Goal: Information Seeking & Learning: Learn about a topic

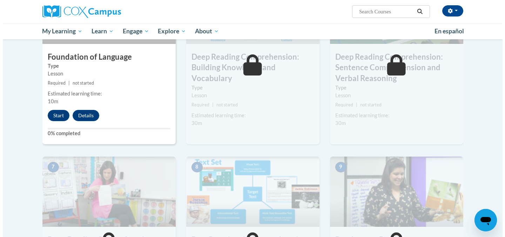
scroll to position [389, 0]
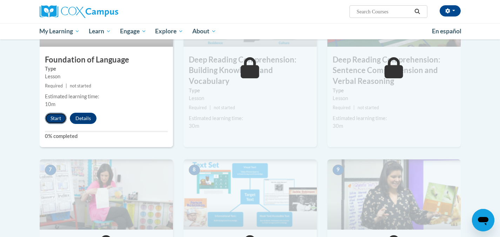
click at [50, 119] on button "Start" at bounding box center [56, 118] width 22 height 11
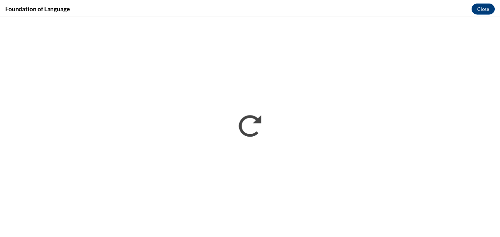
scroll to position [0, 0]
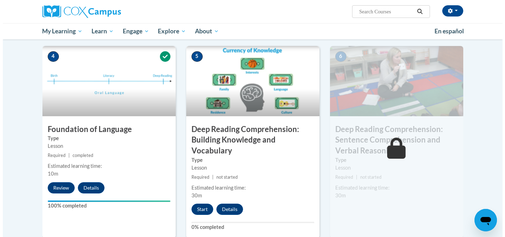
scroll to position [325, 0]
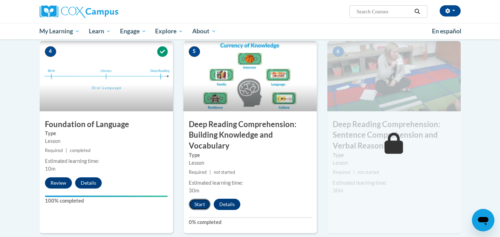
click at [202, 200] on button "Start" at bounding box center [200, 203] width 22 height 11
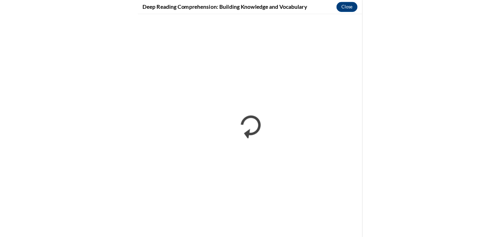
scroll to position [314, 0]
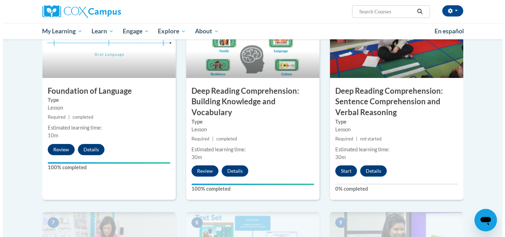
scroll to position [358, 0]
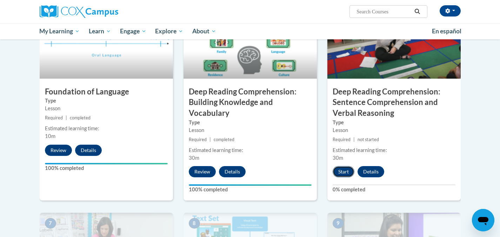
click at [343, 171] on button "Start" at bounding box center [343, 171] width 22 height 11
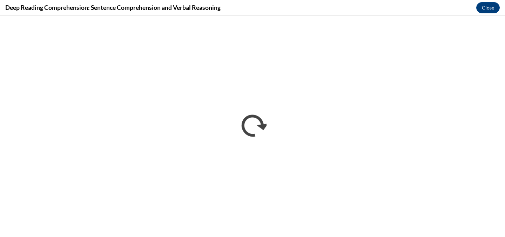
scroll to position [0, 0]
